Goal: Task Accomplishment & Management: Use online tool/utility

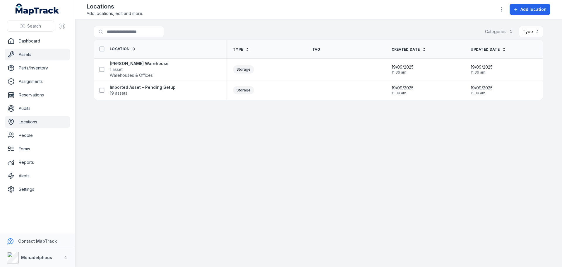
click at [36, 55] on link "Assets" at bounding box center [37, 55] width 65 height 12
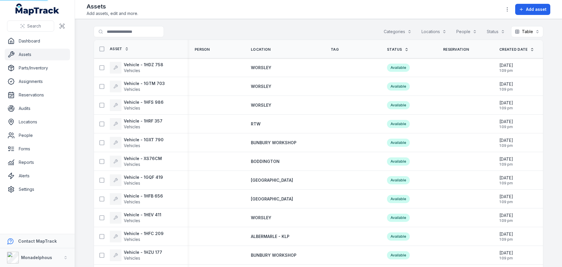
click at [24, 56] on link "Assets" at bounding box center [37, 55] width 65 height 12
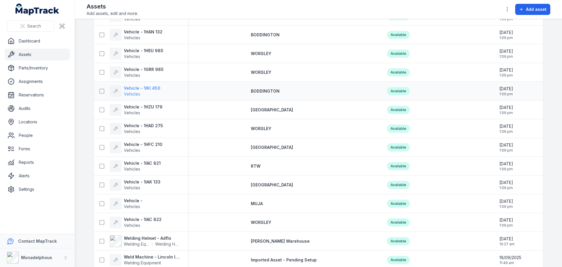
scroll to position [527, 0]
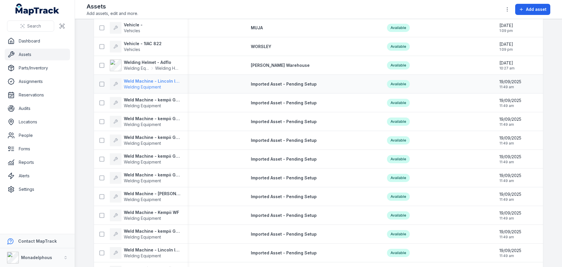
click at [151, 81] on strong "Weld Machine - Lincoln Inverter" at bounding box center [152, 81] width 57 height 6
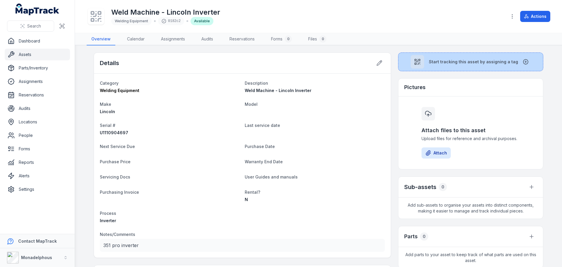
click at [425, 59] on button "Start tracking this asset by assigning a tag" at bounding box center [470, 61] width 145 height 19
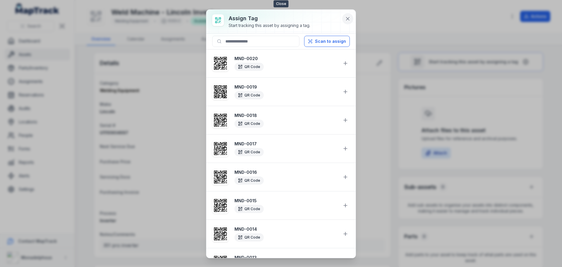
click at [347, 18] on icon at bounding box center [348, 19] width 6 height 6
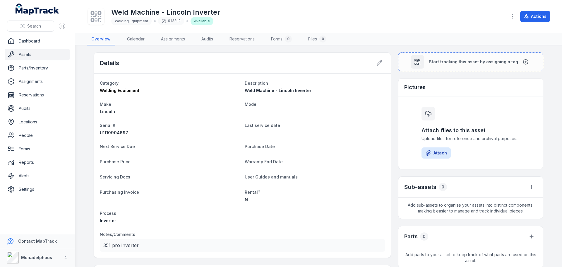
click at [34, 53] on link "Assets" at bounding box center [37, 55] width 65 height 12
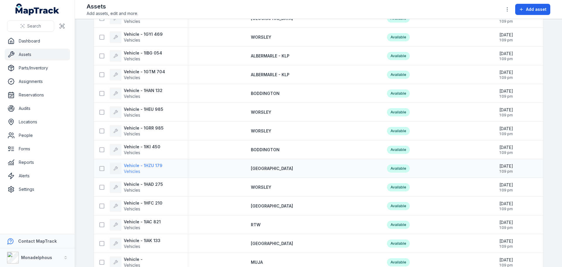
scroll to position [322, 0]
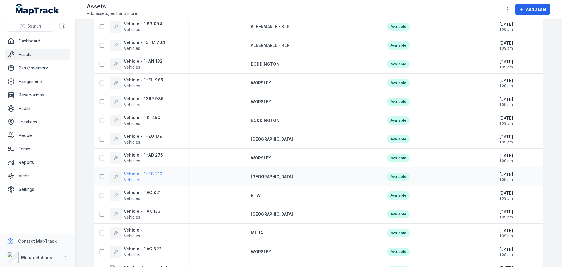
click at [150, 173] on strong "Vehicle - 1HFC 210" at bounding box center [143, 174] width 39 height 6
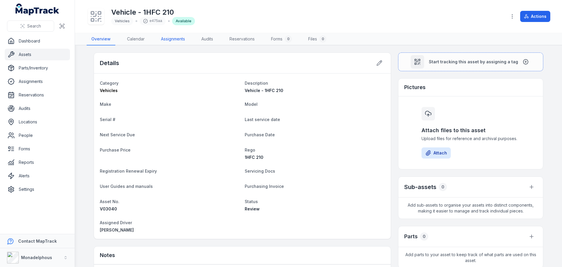
click at [178, 39] on link "Assignments" at bounding box center [172, 39] width 33 height 12
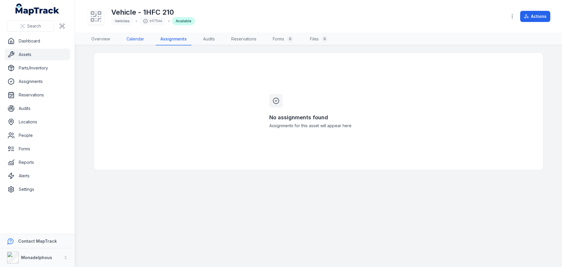
click at [137, 39] on link "Calendar" at bounding box center [135, 39] width 27 height 12
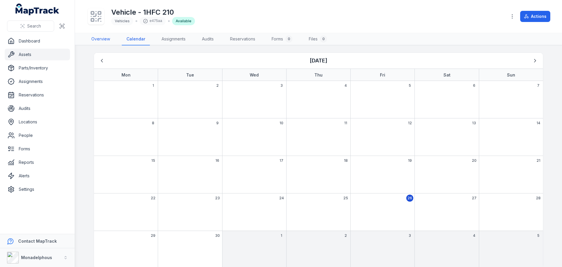
click at [99, 38] on link "Overview" at bounding box center [101, 39] width 28 height 12
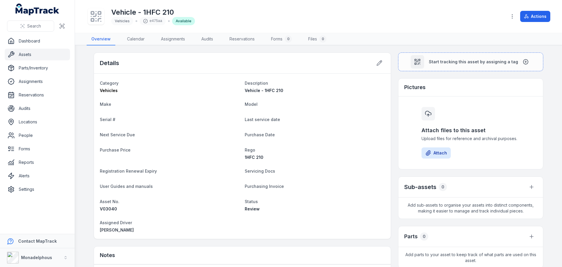
click at [34, 54] on link "Assets" at bounding box center [37, 55] width 65 height 12
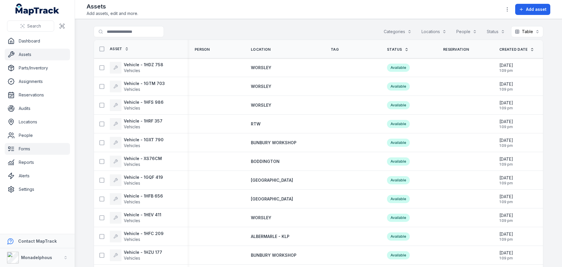
click at [34, 148] on link "Forms" at bounding box center [37, 149] width 65 height 12
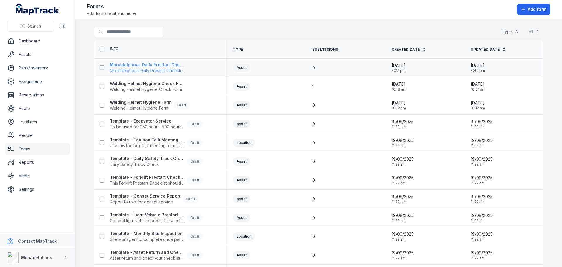
click at [139, 66] on strong "Monadelphous Daily Prestart Checklist – Light Vehicle" at bounding box center [147, 65] width 75 height 6
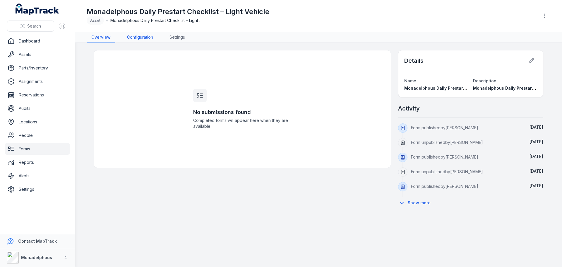
click at [139, 37] on link "Configuration" at bounding box center [139, 37] width 35 height 11
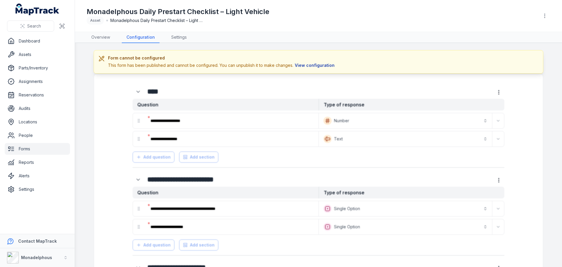
click at [314, 64] on button "View configuration" at bounding box center [314, 65] width 43 height 6
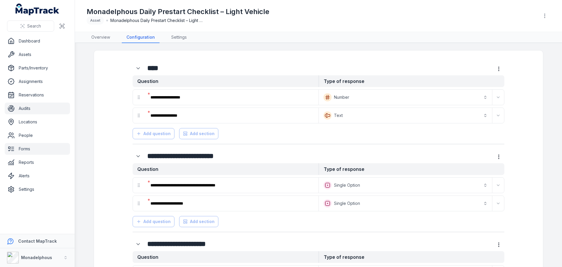
click at [26, 105] on link "Audits" at bounding box center [37, 108] width 65 height 12
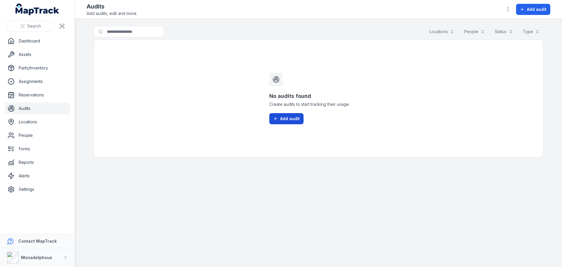
click at [288, 119] on span "Add audit" at bounding box center [290, 119] width 20 height 6
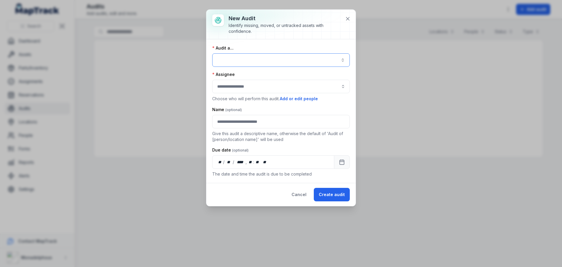
click at [266, 59] on button "button" at bounding box center [281, 59] width 138 height 13
click at [276, 57] on button "button" at bounding box center [281, 59] width 138 height 13
click at [347, 16] on icon at bounding box center [348, 19] width 6 height 6
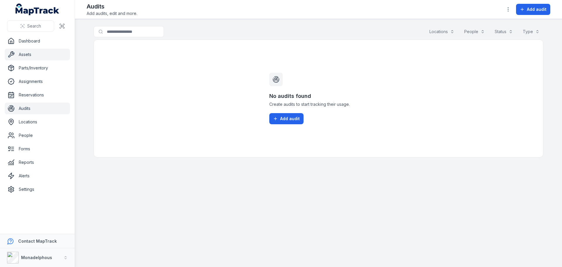
click at [31, 52] on link "Assets" at bounding box center [37, 55] width 65 height 12
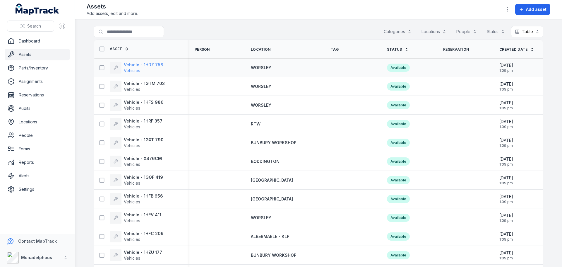
click at [150, 63] on strong "Vehicle - 1HDZ 758" at bounding box center [144, 65] width 40 height 6
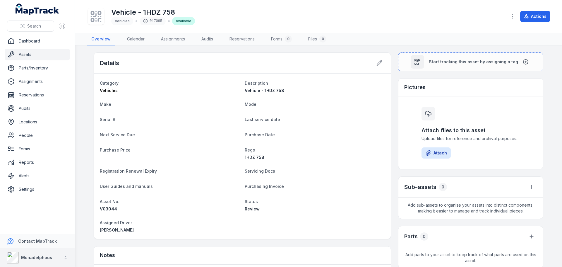
click at [48, 257] on strong "Monadelphous" at bounding box center [36, 257] width 31 height 5
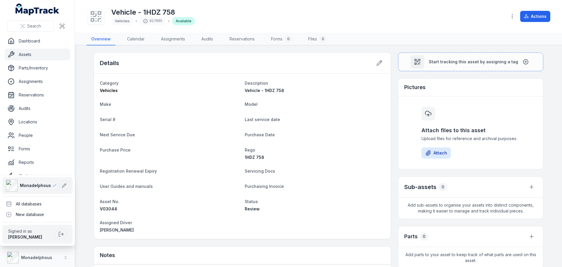
click at [85, 202] on div "Search Dashboard Assets Parts/Inventory Assignments Reservations Audits Locatio…" at bounding box center [281, 133] width 562 height 267
